Goal: Find specific page/section: Find specific page/section

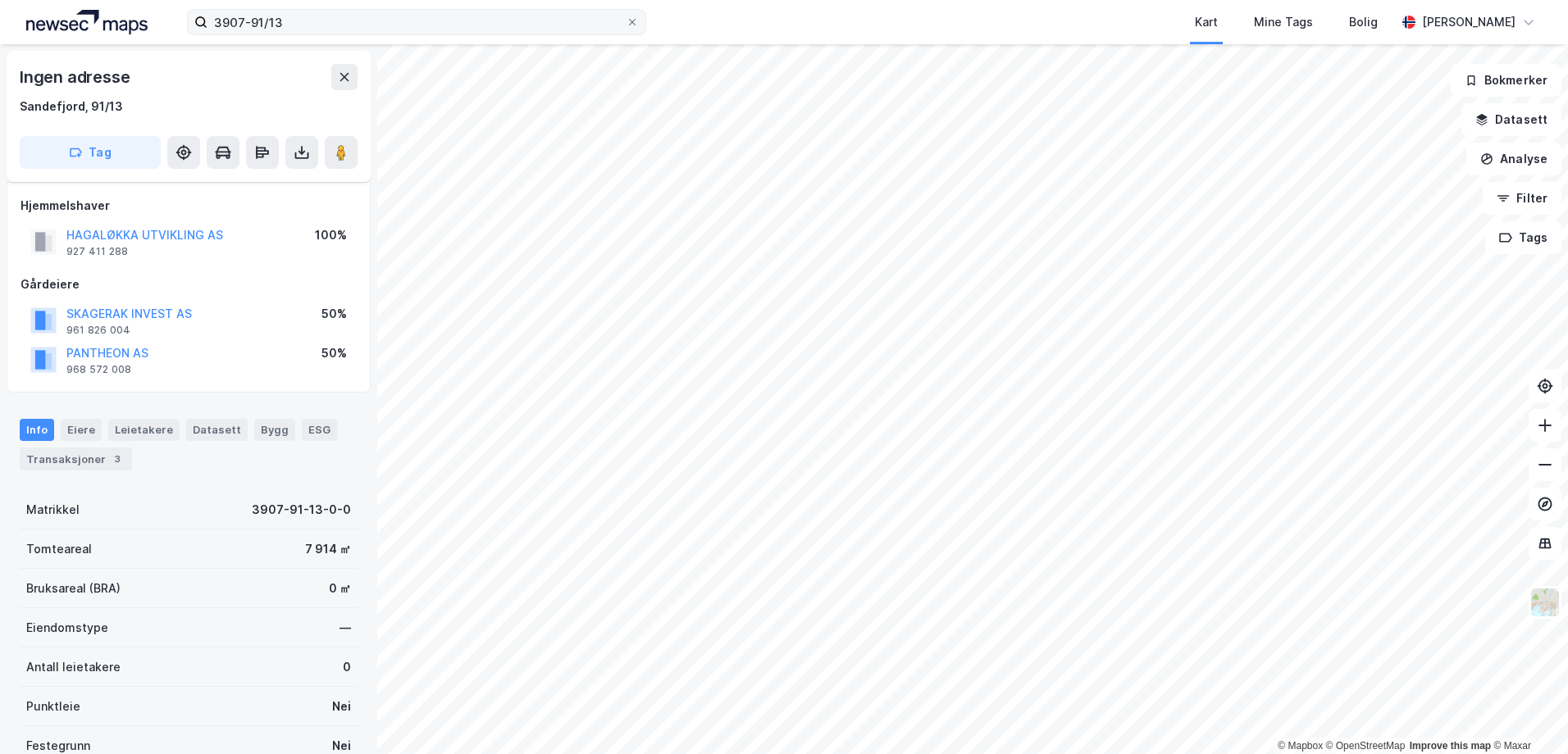
scroll to position [176, 0]
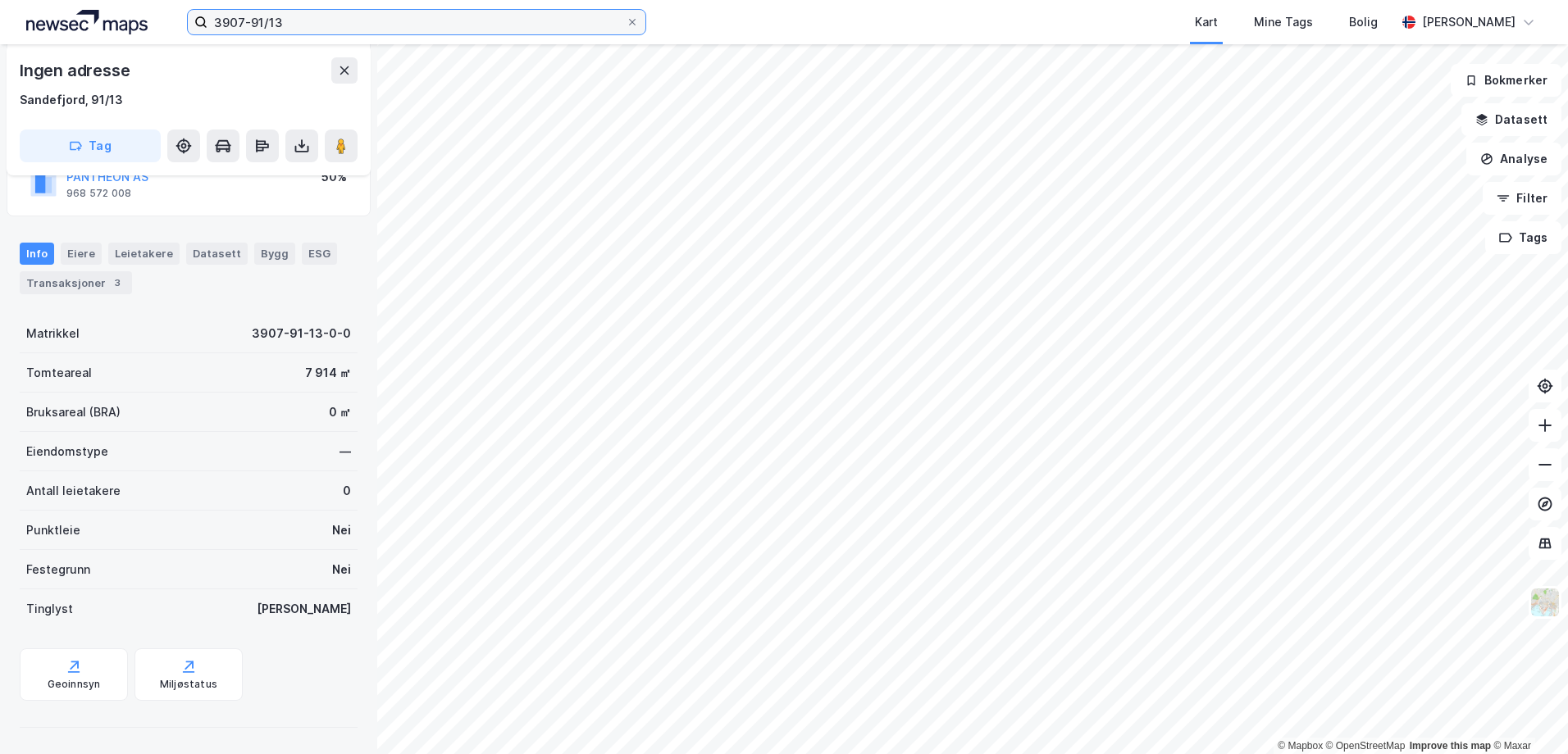
click at [240, 22] on input "3907-91/13" at bounding box center [416, 22] width 418 height 24
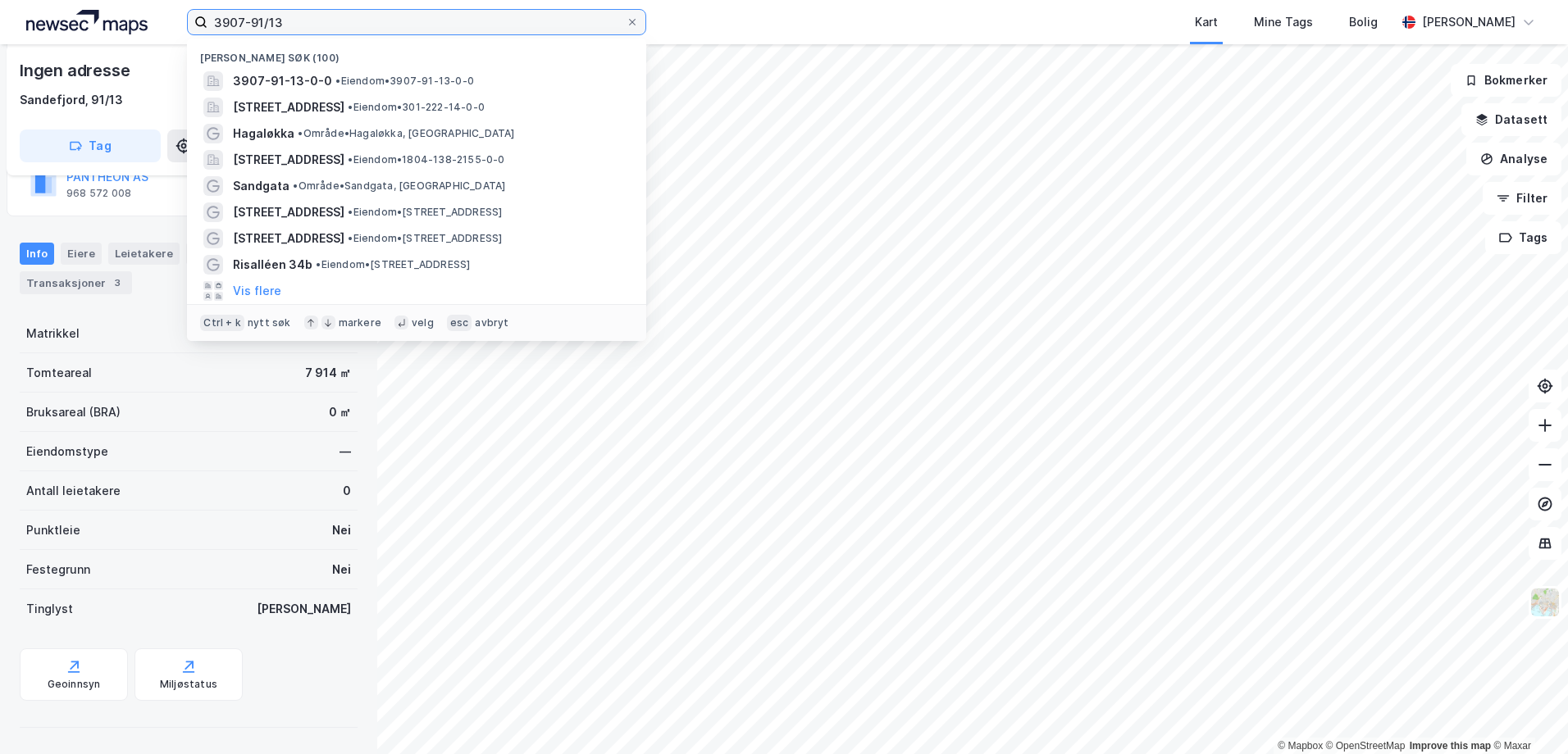
drag, startPoint x: 289, startPoint y: 26, endPoint x: 152, endPoint y: 26, distance: 137.0
click at [156, 26] on div "3907-91/13 Nylige søk [PHONE_NUMBER] • Eiendom • 3907-91-13-0-0 [STREET_ADDRESS…" at bounding box center [784, 22] width 1568 height 44
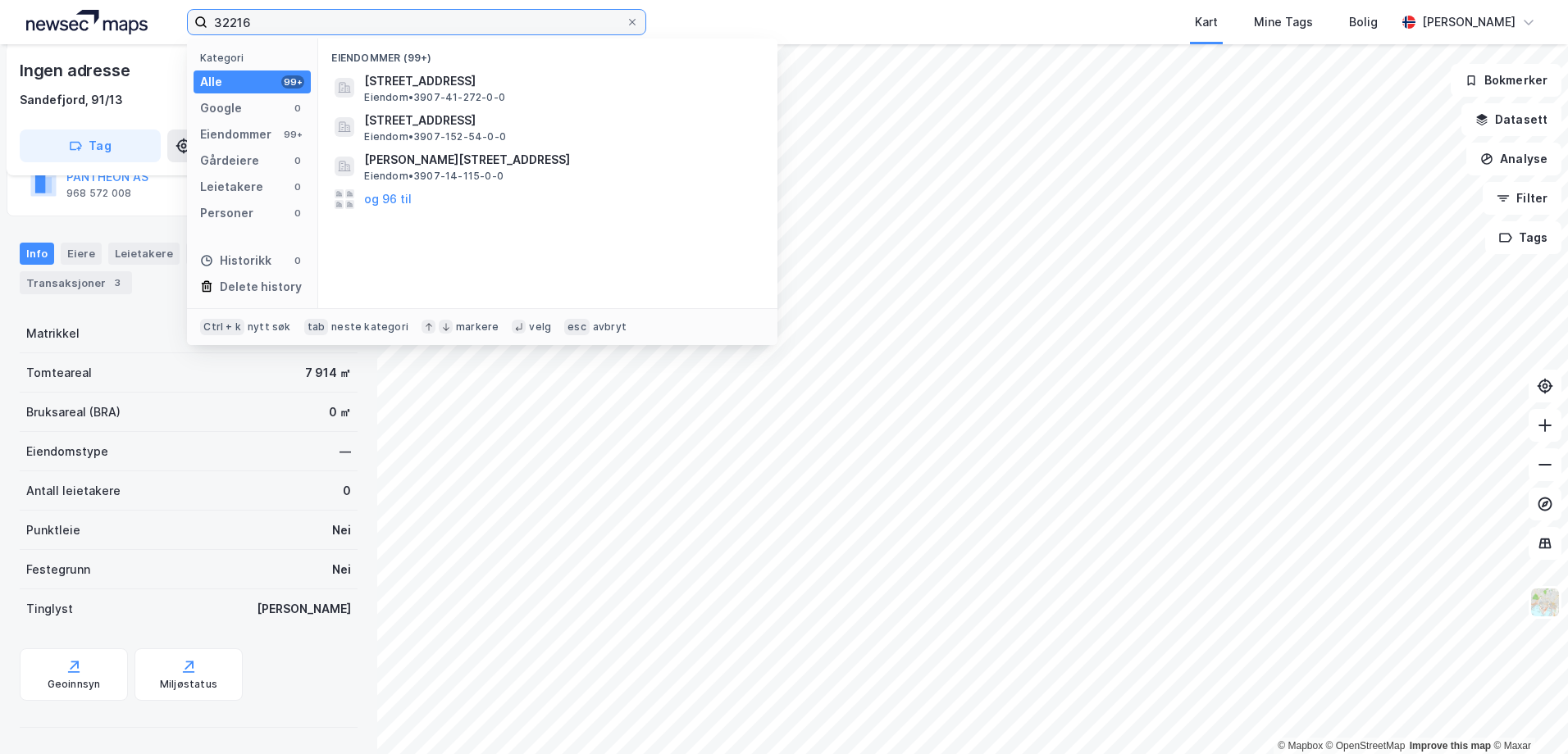
click at [233, 20] on input "32216" at bounding box center [416, 22] width 418 height 24
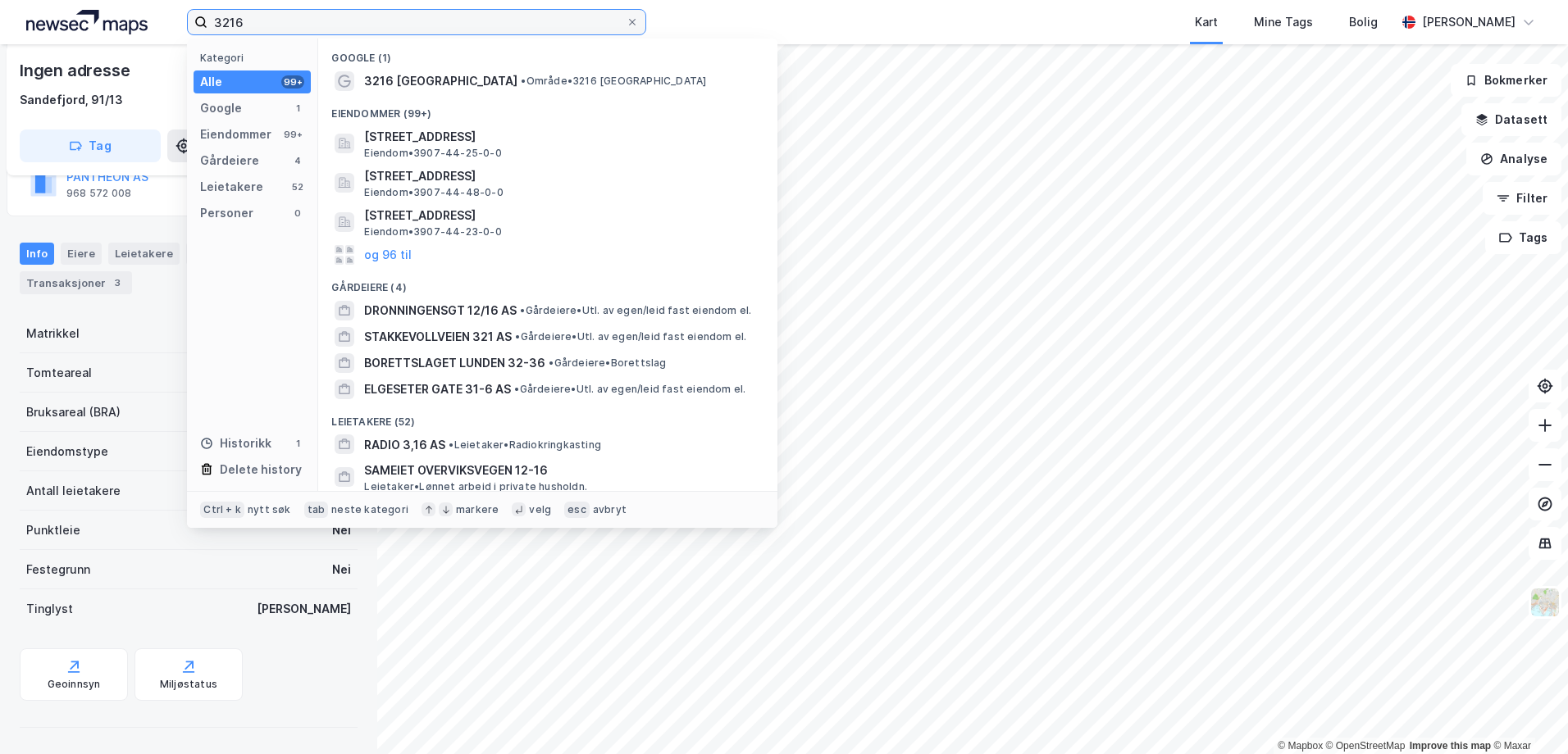
click at [243, 25] on input "3216" at bounding box center [416, 22] width 418 height 24
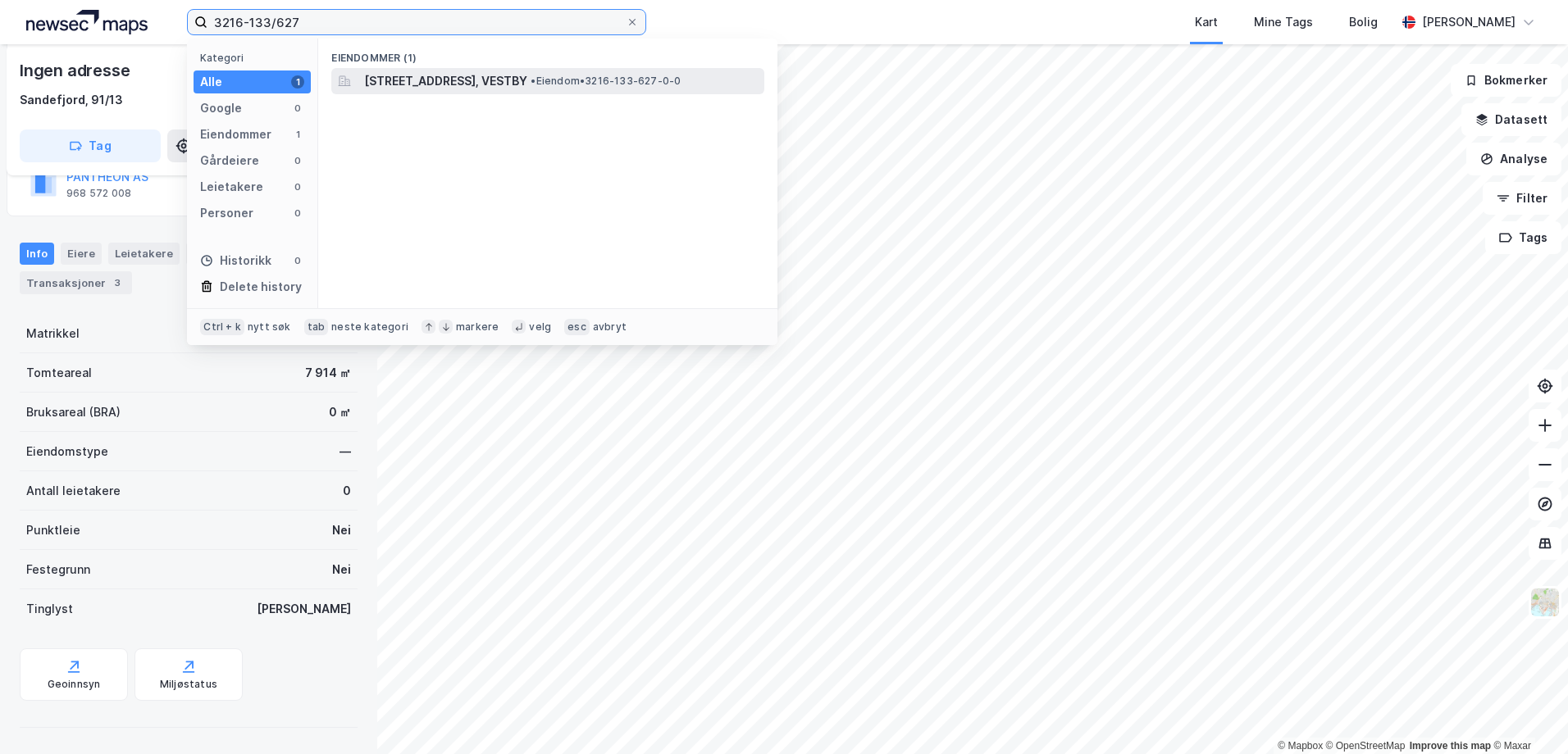
type input "3216-133/627"
click at [441, 89] on span "[STREET_ADDRESS], VESTBY" at bounding box center [446, 81] width 163 height 20
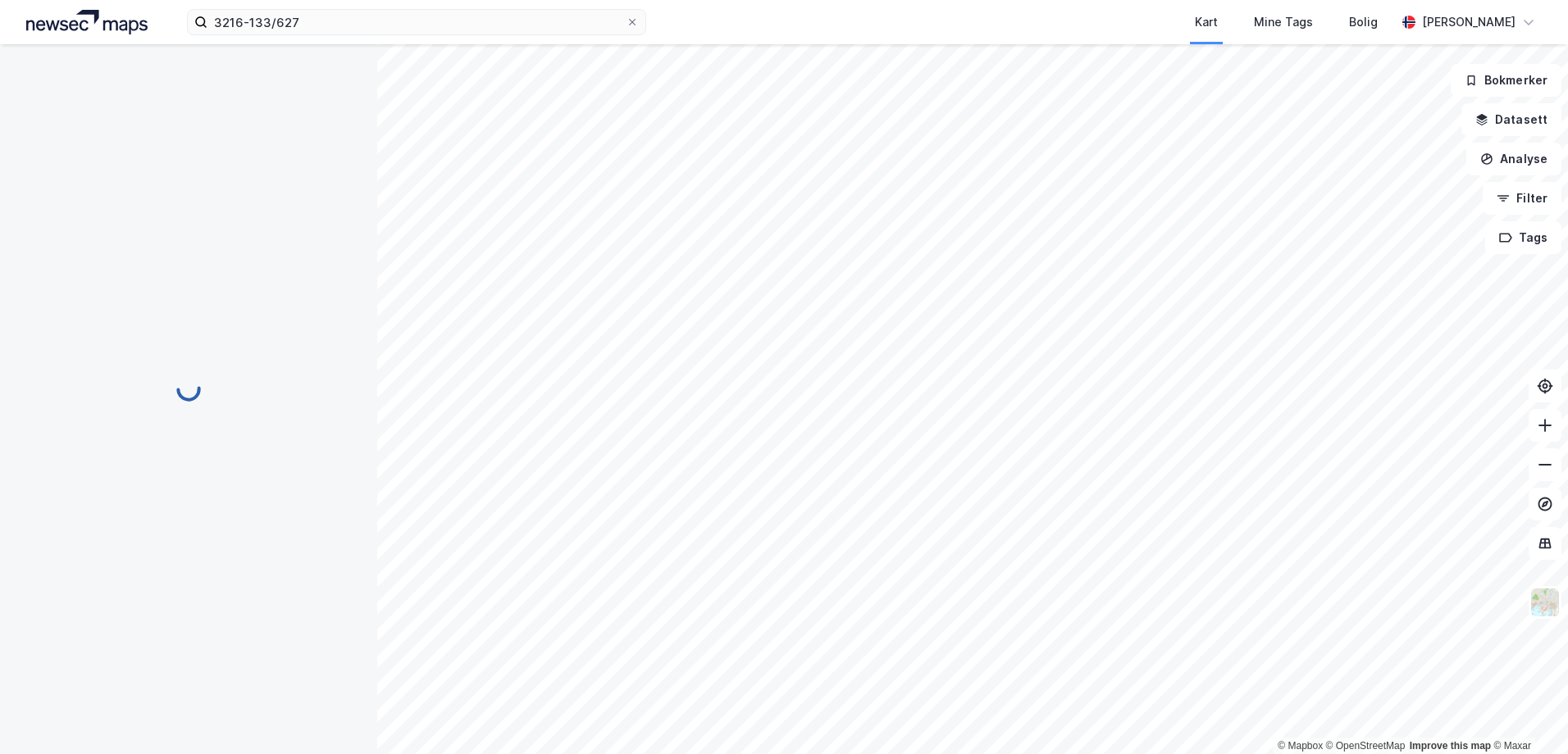
scroll to position [54, 0]
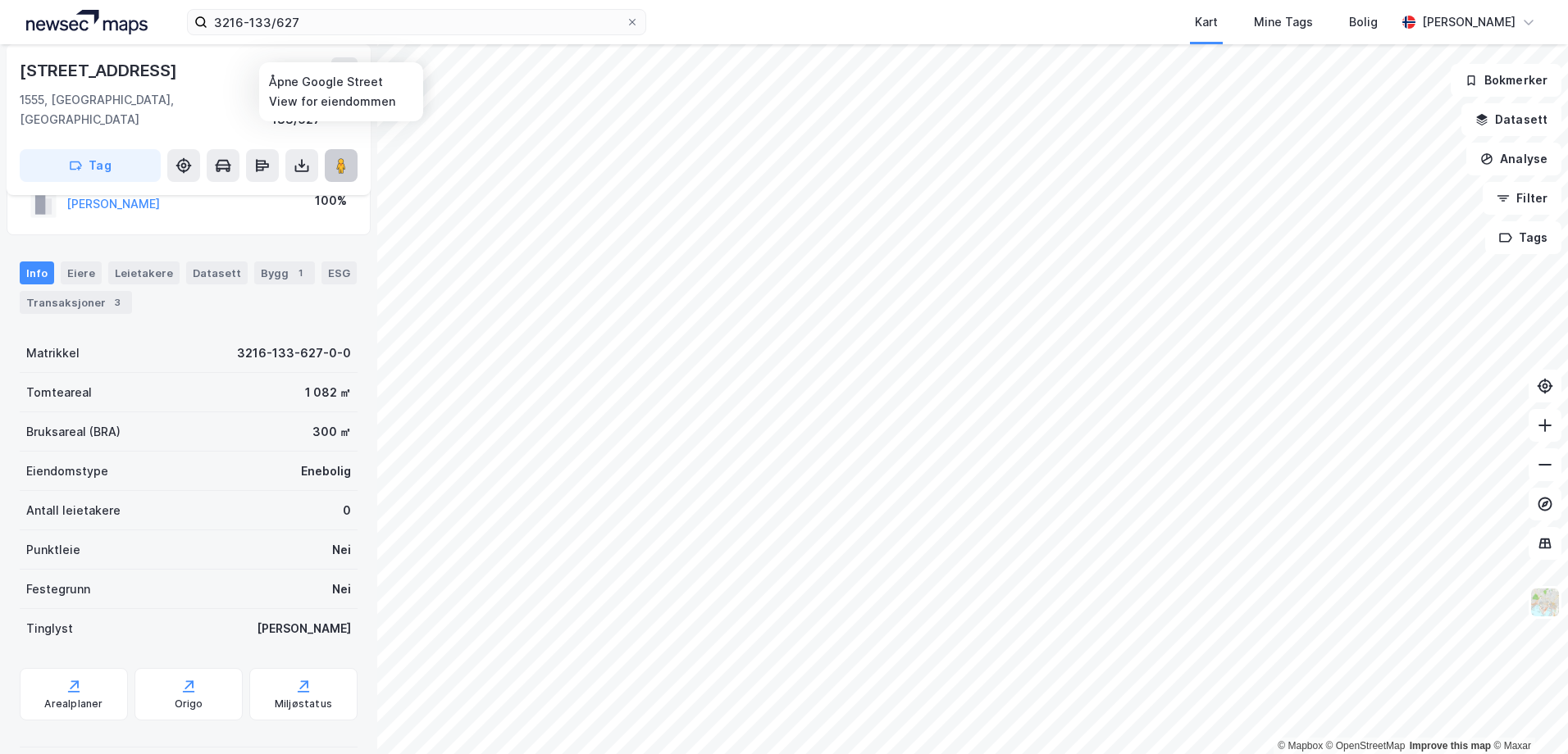
click at [339, 157] on image at bounding box center [341, 165] width 10 height 17
